Goal: Task Accomplishment & Management: Use online tool/utility

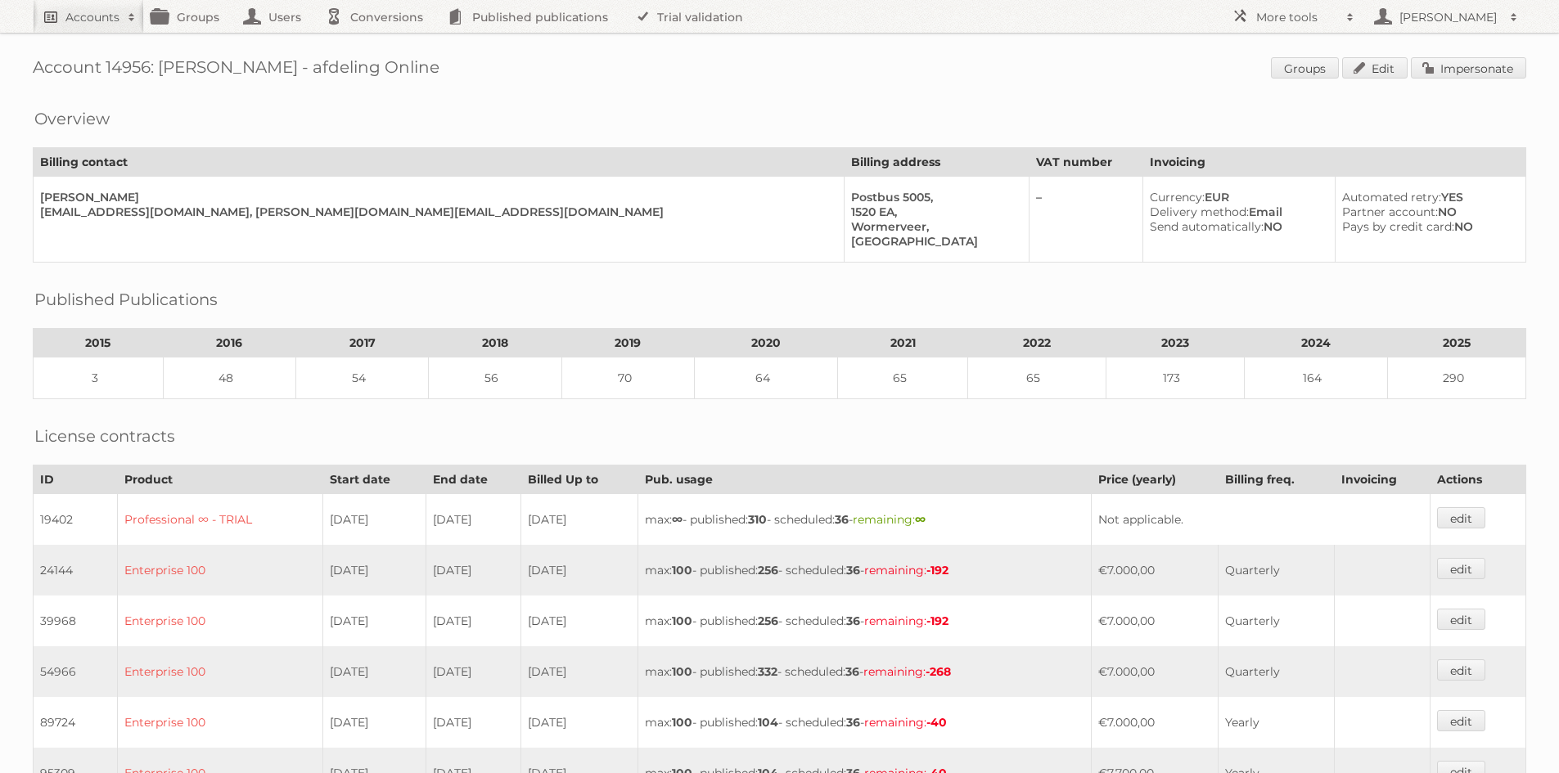
click at [104, 16] on h2 "Accounts" at bounding box center [92, 17] width 54 height 16
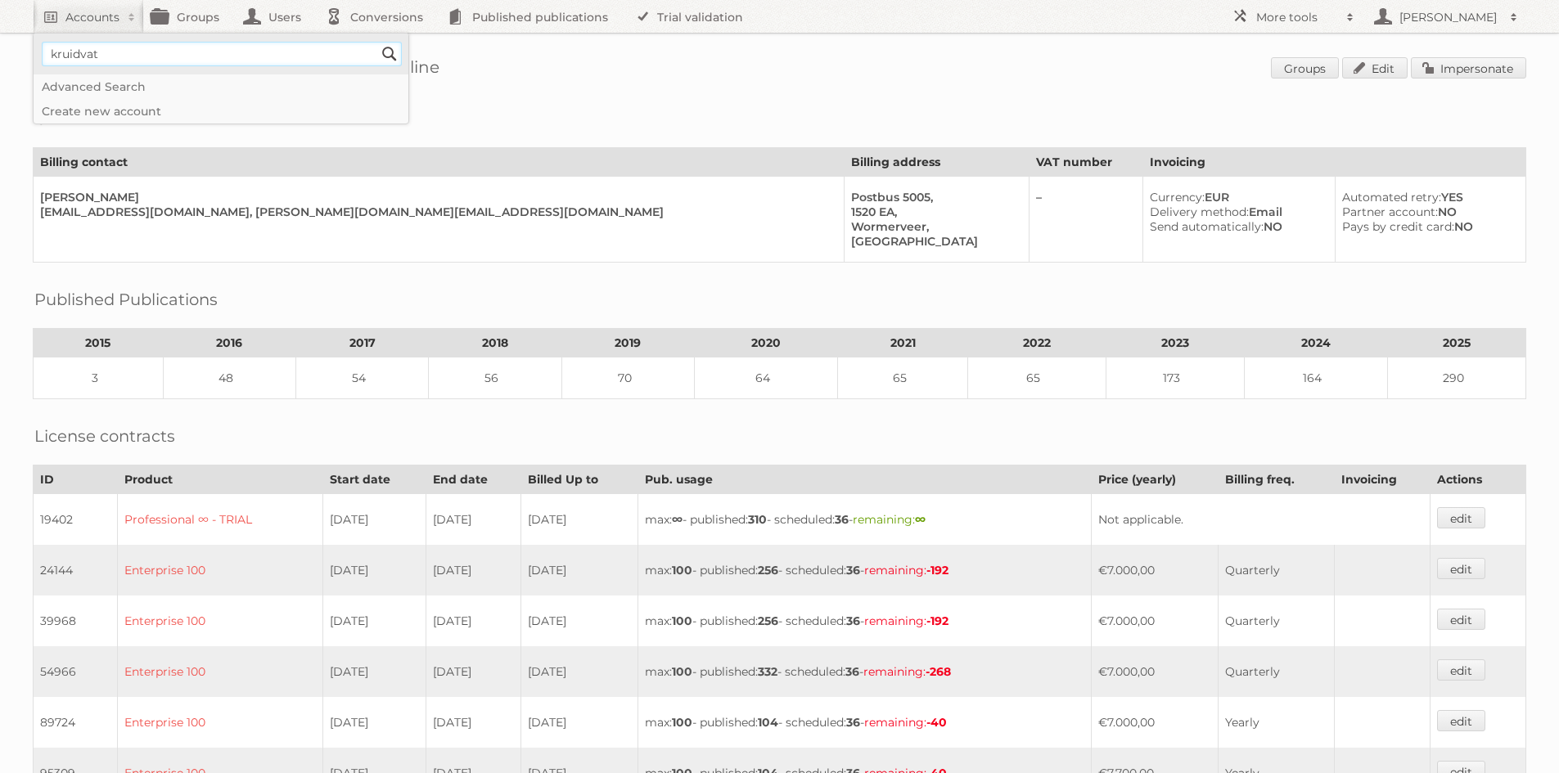
type input"] "kruidvat"
click at [377, 42] on input "Search" at bounding box center [389, 54] width 25 height 25
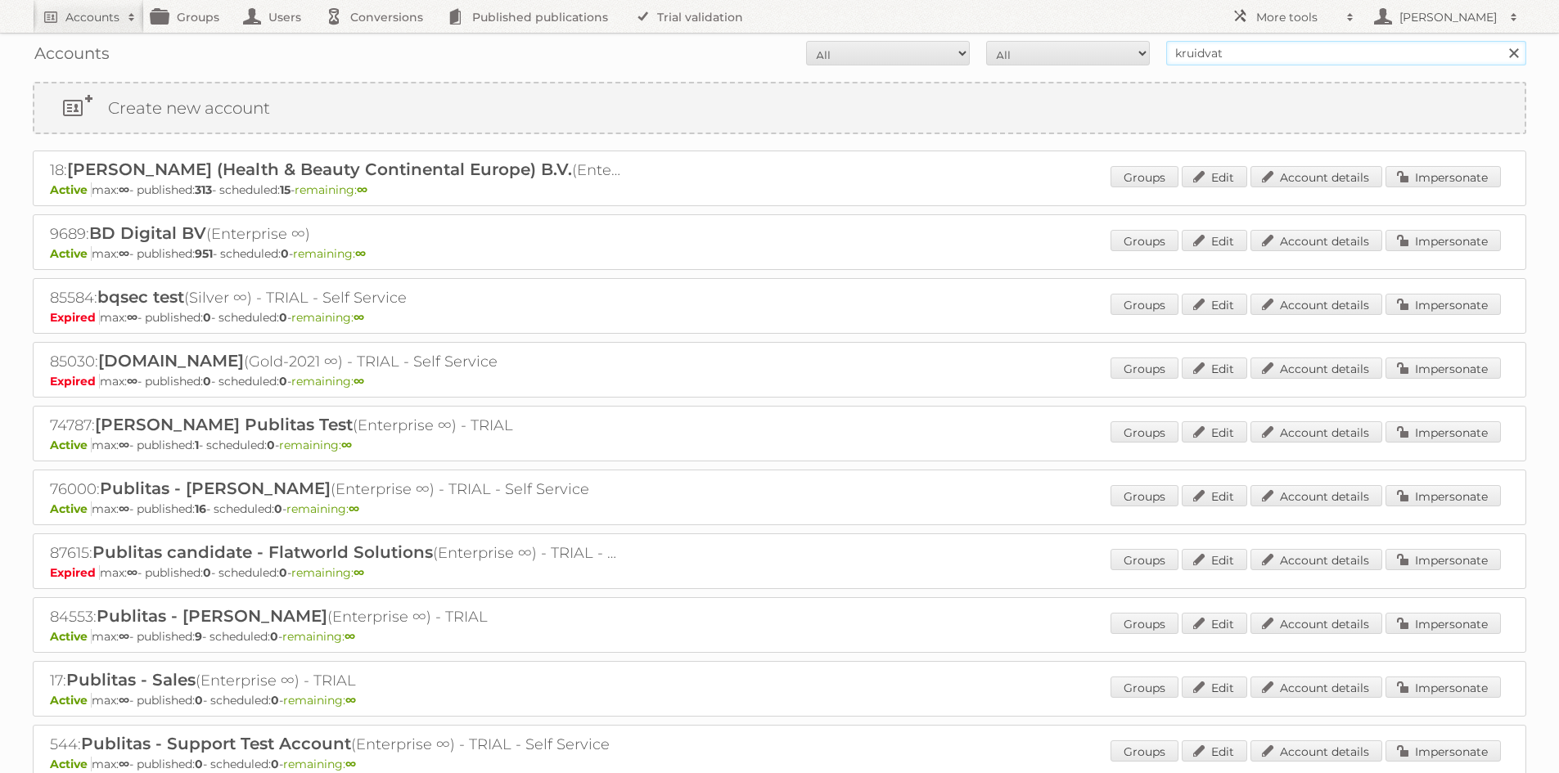
click at [1233, 54] on input "kruidvat" at bounding box center [1346, 53] width 360 height 25
click at [1434, 175] on link "Impersonate" at bounding box center [1442, 176] width 115 height 21
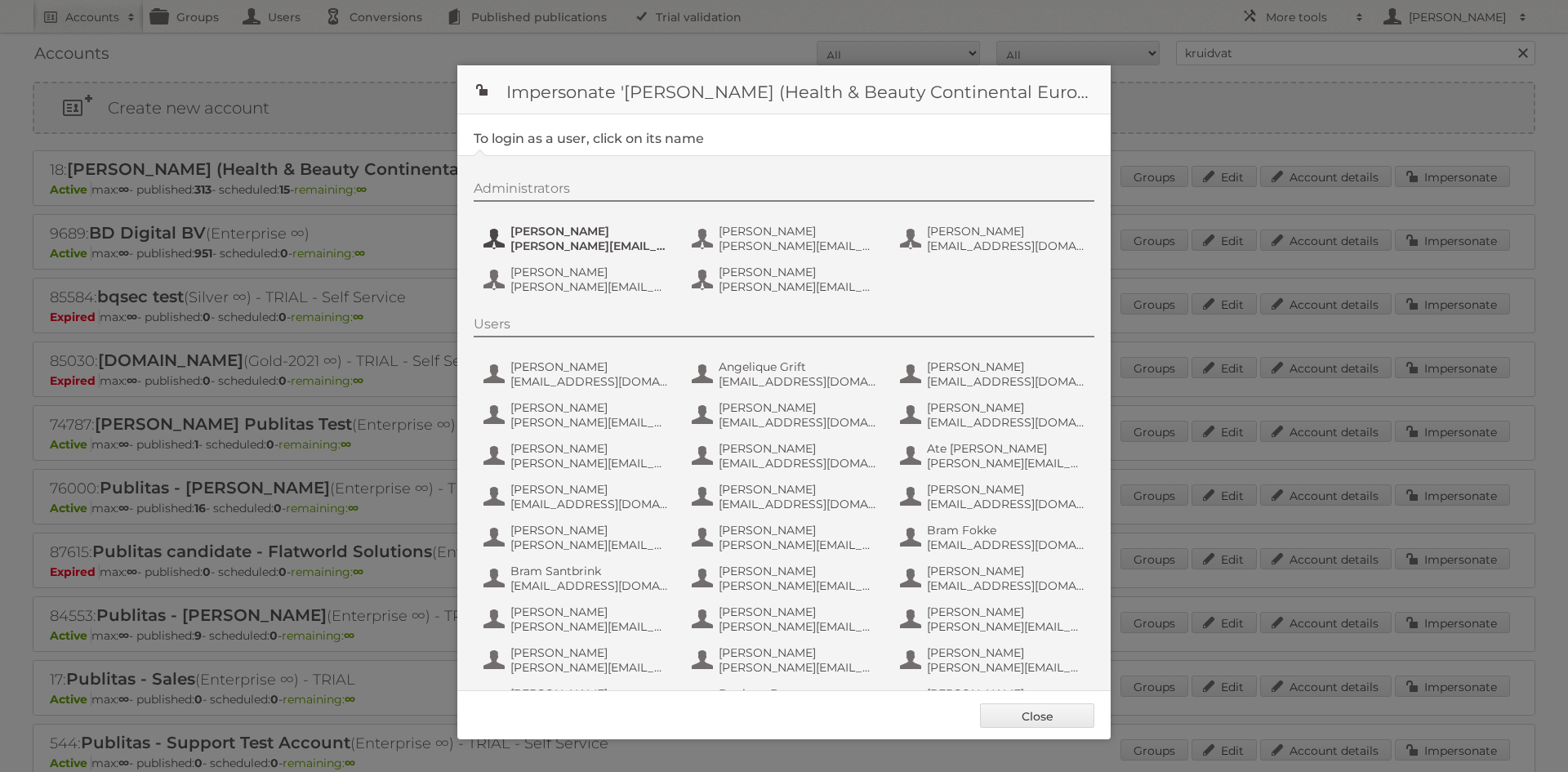
click at [535, 245] on span "[PERSON_NAME][EMAIL_ADDRESS][DOMAIN_NAME]" at bounding box center [589, 246] width 159 height 15
